Goal: Contribute content: Contribute content

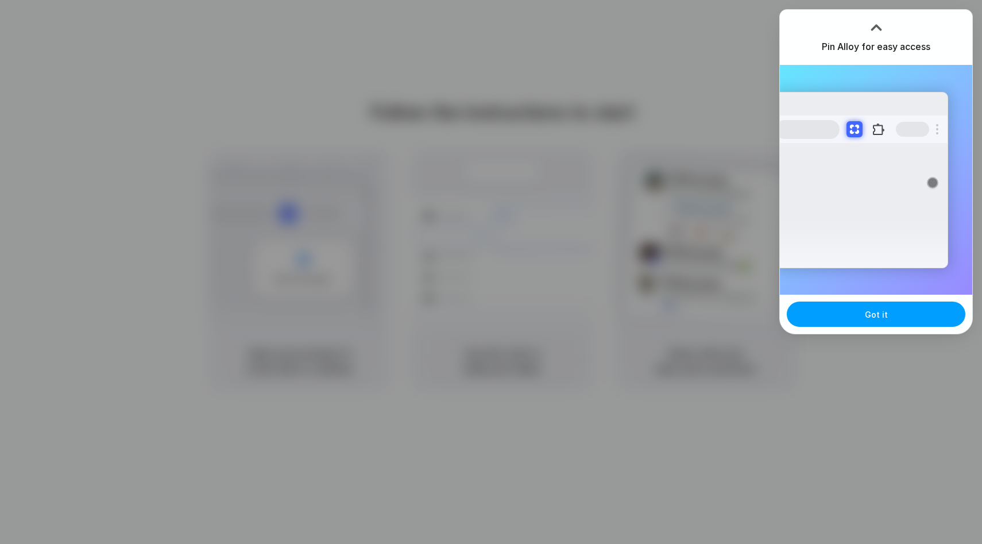
click at [830, 322] on button "Got it" at bounding box center [876, 313] width 179 height 25
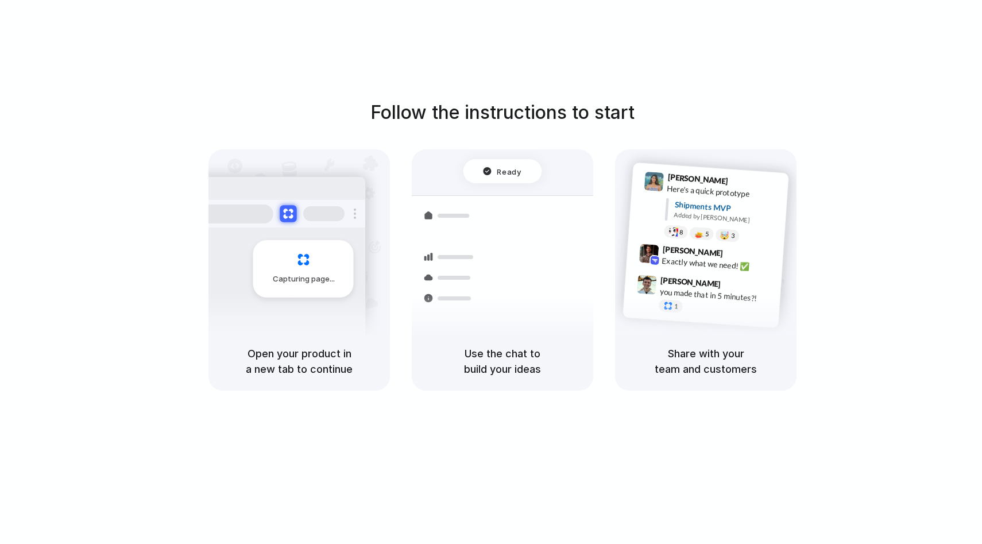
click at [282, 211] on button at bounding box center [288, 213] width 17 height 17
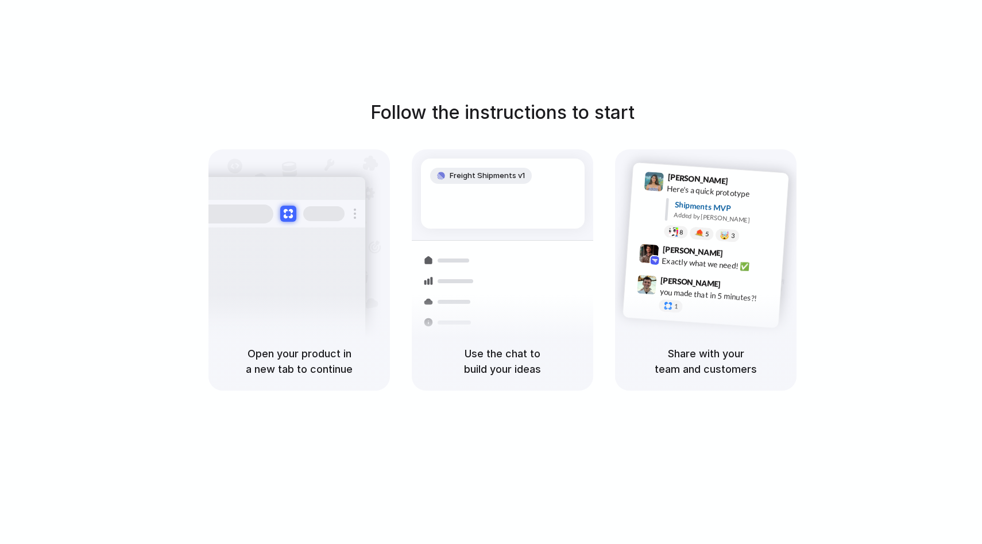
click at [294, 254] on div "Capturing page" at bounding box center [278, 264] width 173 height 176
click at [326, 268] on div "Capturing page" at bounding box center [278, 264] width 173 height 176
click at [308, 358] on h5 "Open your product in a new tab to continue" at bounding box center [299, 361] width 154 height 31
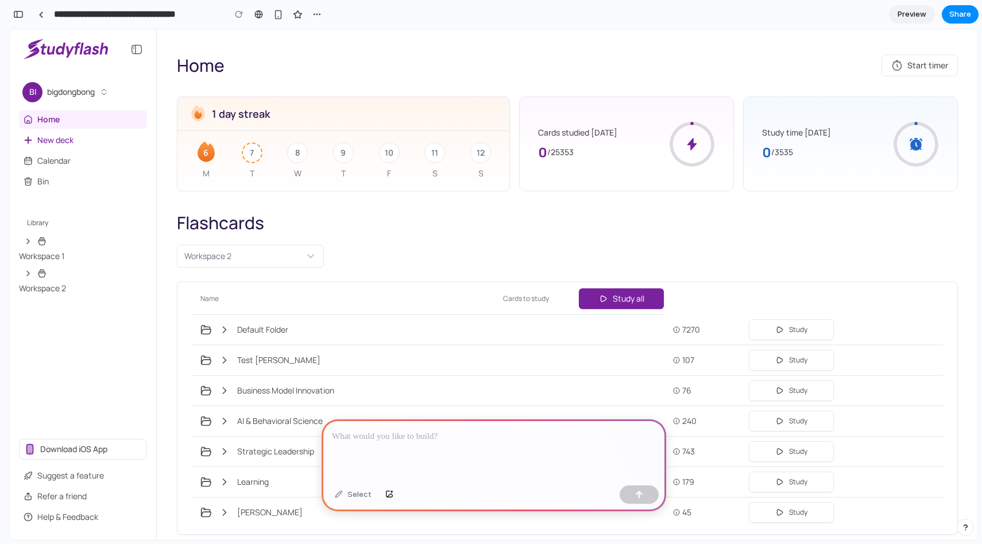
click at [462, 438] on p at bounding box center [494, 437] width 324 height 14
click at [338, 127] on div "1 day streak" at bounding box center [343, 114] width 332 height 34
click at [505, 424] on div at bounding box center [494, 449] width 345 height 61
click at [498, 419] on div at bounding box center [494, 449] width 345 height 61
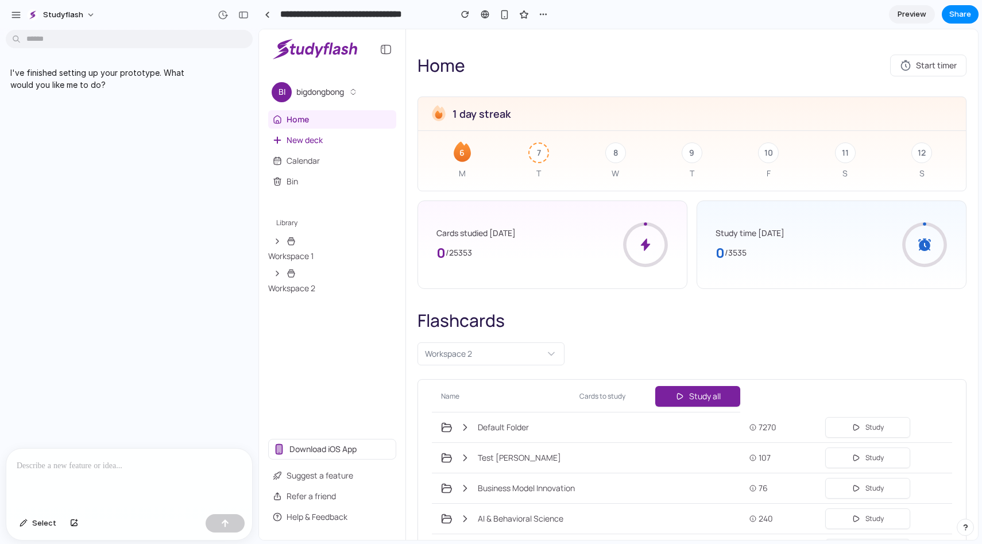
click at [187, 464] on p at bounding box center [129, 466] width 225 height 14
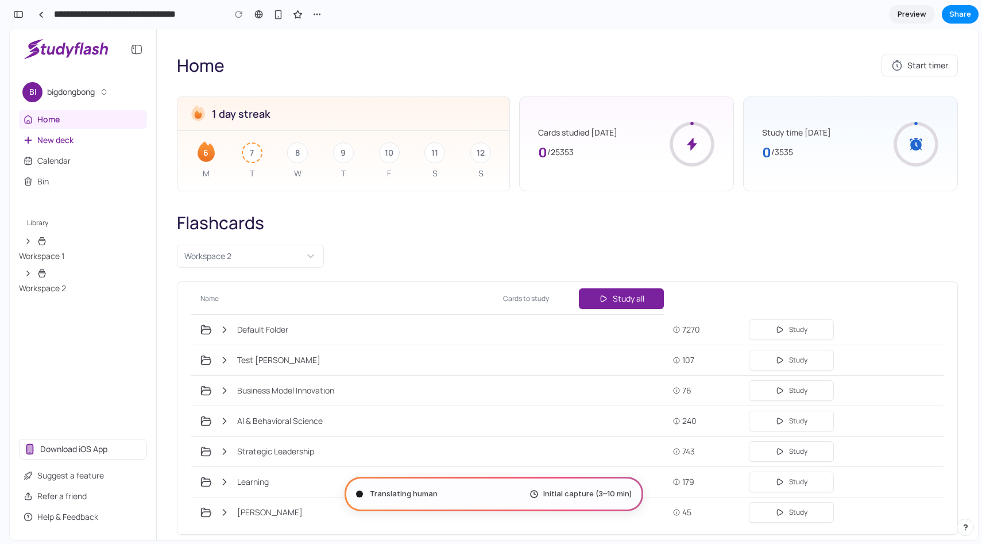
type input "**********"
